Goal: Information Seeking & Learning: Learn about a topic

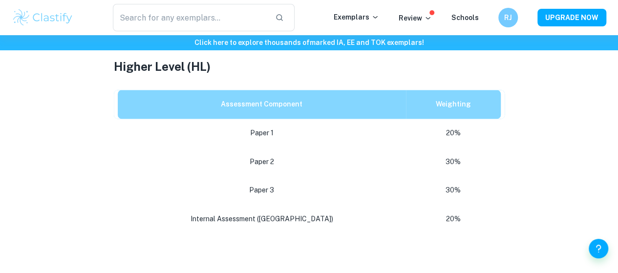
scroll to position [651, 0]
click at [434, 190] on p "30%" at bounding box center [453, 189] width 79 height 13
drag, startPoint x: 445, startPoint y: 199, endPoint x: 430, endPoint y: 196, distance: 15.1
click at [430, 196] on p "30%" at bounding box center [453, 189] width 79 height 13
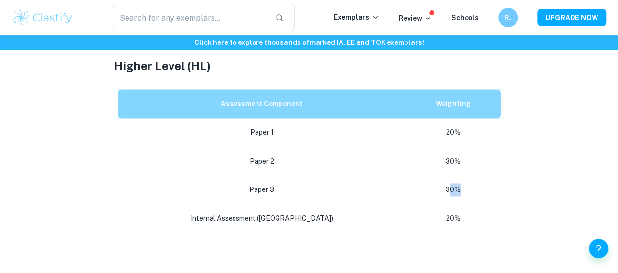
click at [430, 196] on p "30%" at bounding box center [453, 189] width 79 height 13
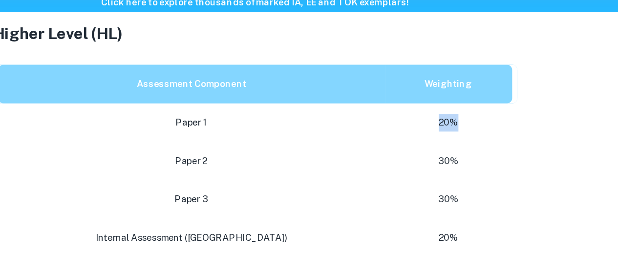
drag, startPoint x: 445, startPoint y: 141, endPoint x: 427, endPoint y: 137, distance: 18.9
click at [427, 137] on p "20%" at bounding box center [453, 132] width 79 height 13
click at [443, 209] on td "20%" at bounding box center [455, 218] width 99 height 29
drag, startPoint x: 442, startPoint y: 225, endPoint x: 428, endPoint y: 222, distance: 14.9
click at [428, 222] on p "20%" at bounding box center [453, 218] width 79 height 13
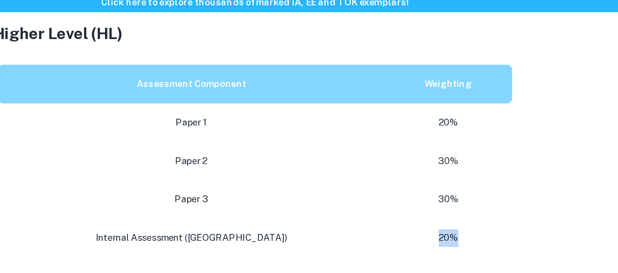
click at [428, 222] on p "20%" at bounding box center [453, 218] width 79 height 13
